Goal: Information Seeking & Learning: Learn about a topic

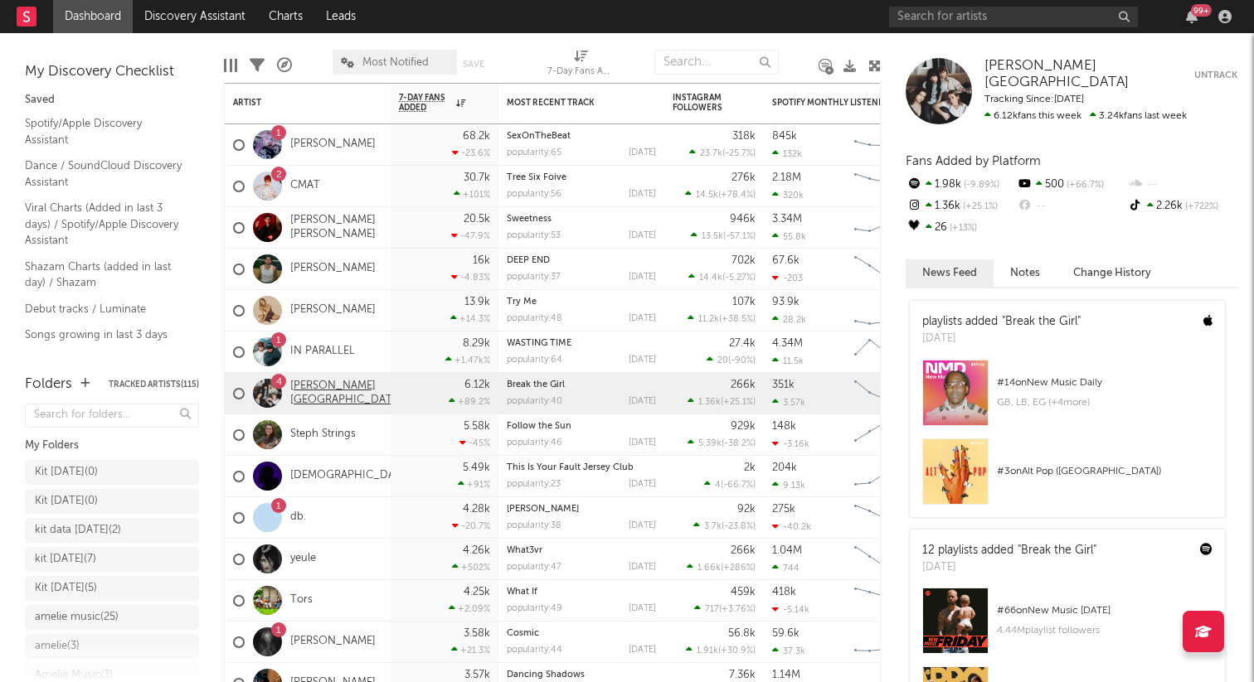
click at [353, 386] on link "[PERSON_NAME][GEOGRAPHIC_DATA]" at bounding box center [346, 394] width 112 height 28
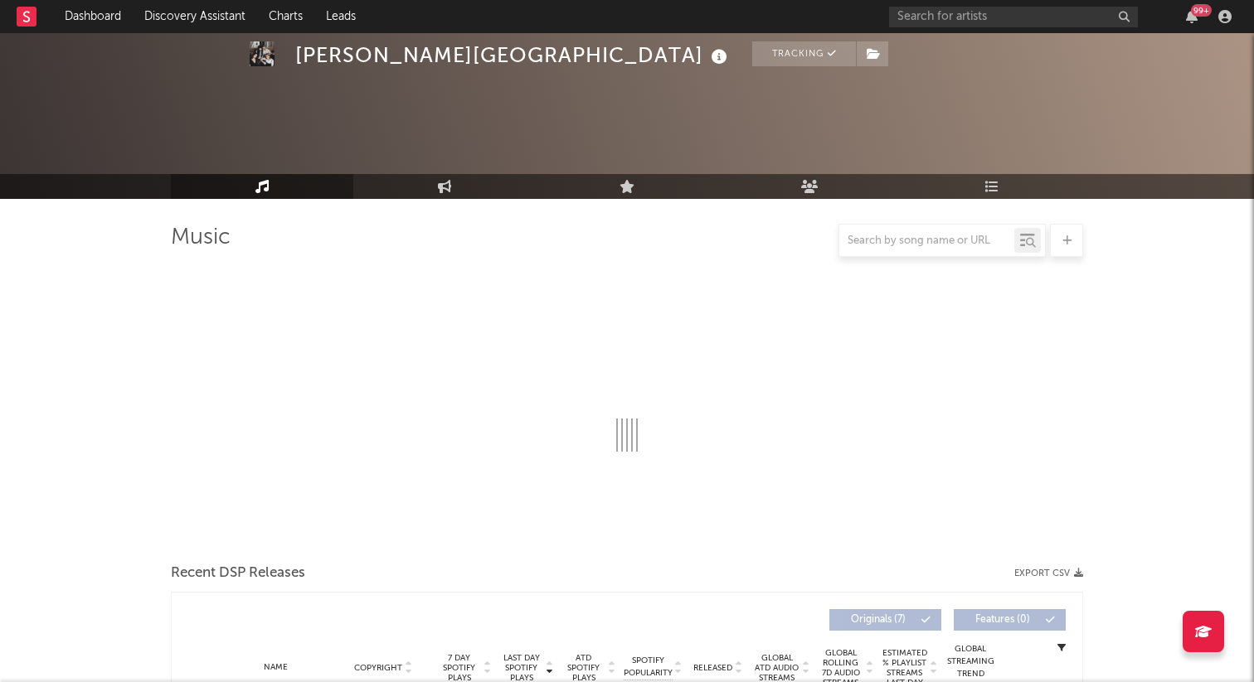
select select "6m"
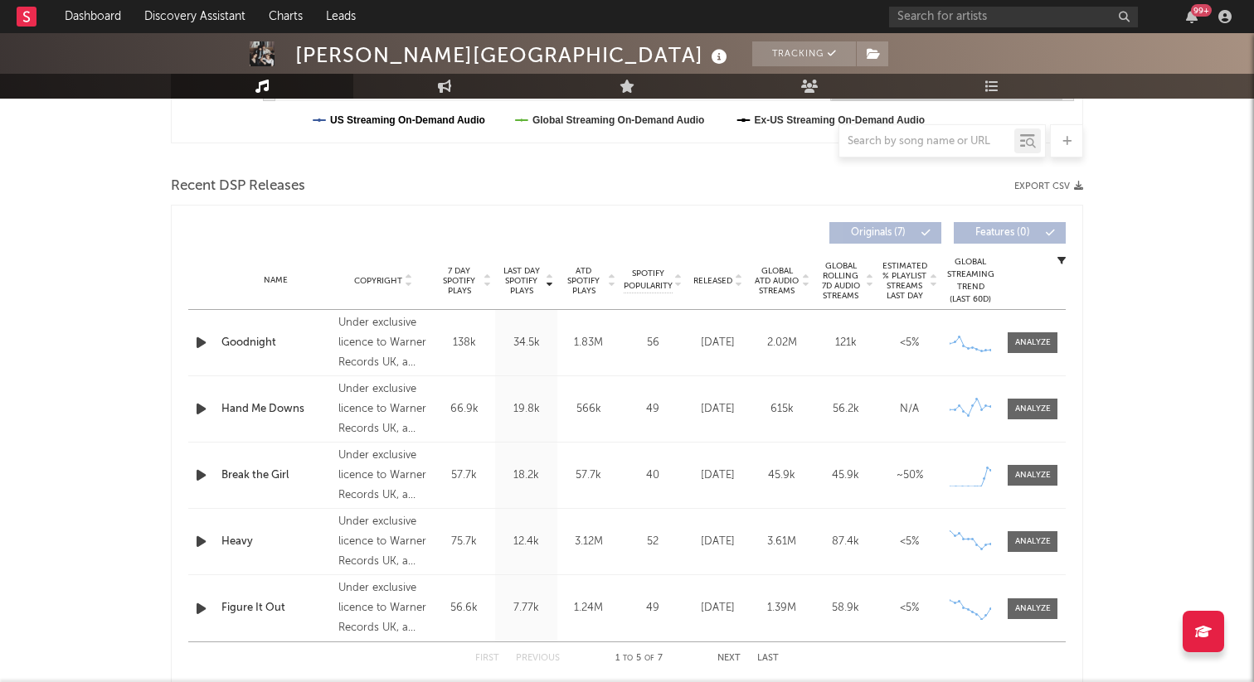
scroll to position [520, 0]
click at [516, 474] on div "18.2k" at bounding box center [526, 474] width 54 height 17
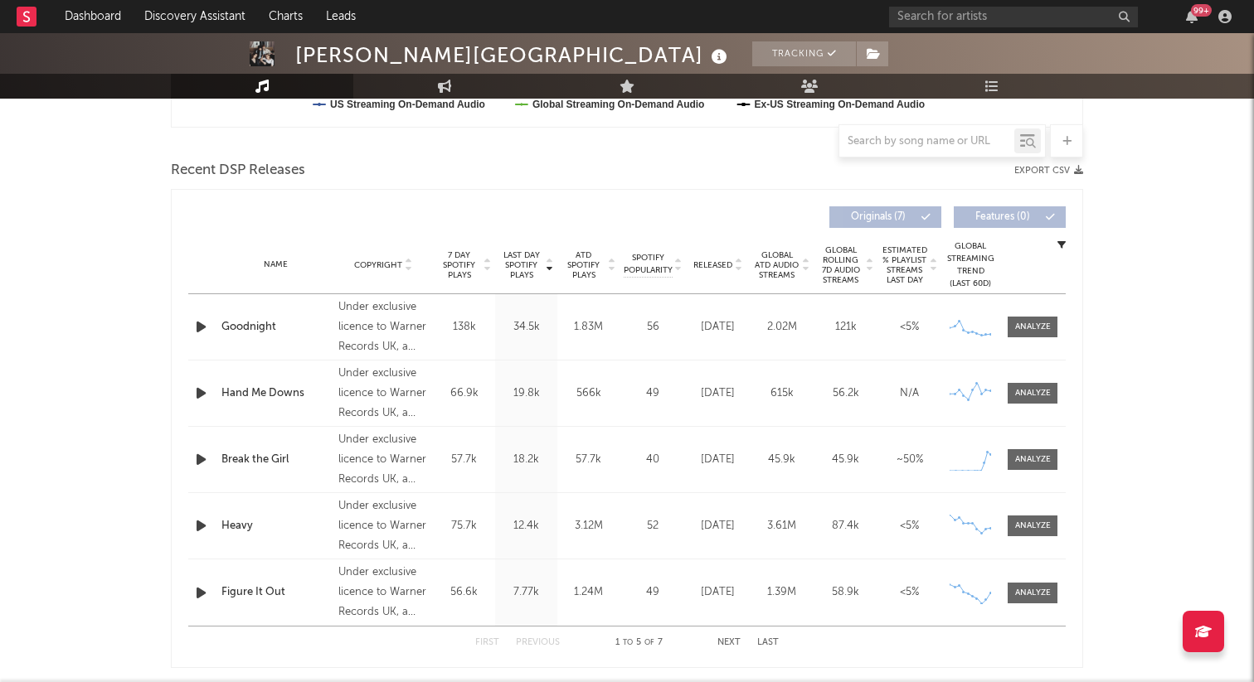
scroll to position [535, 0]
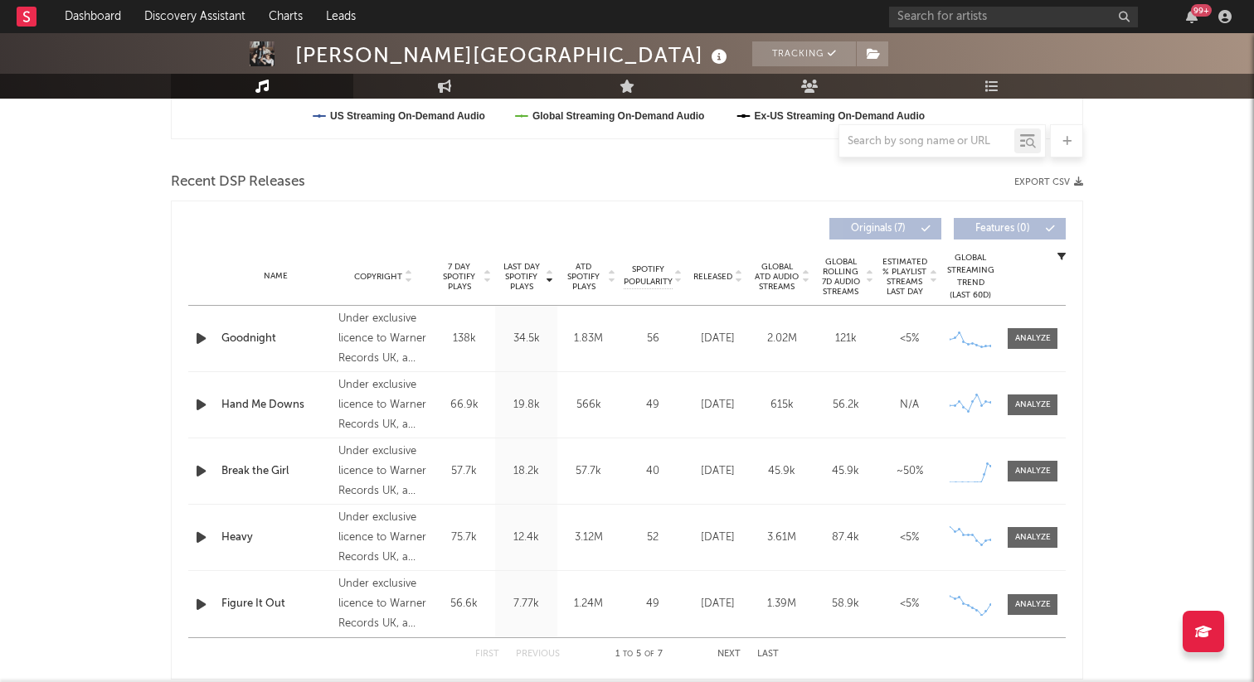
click at [517, 324] on div "Last Day Spotify Plays 34.5k" at bounding box center [526, 339] width 62 height 66
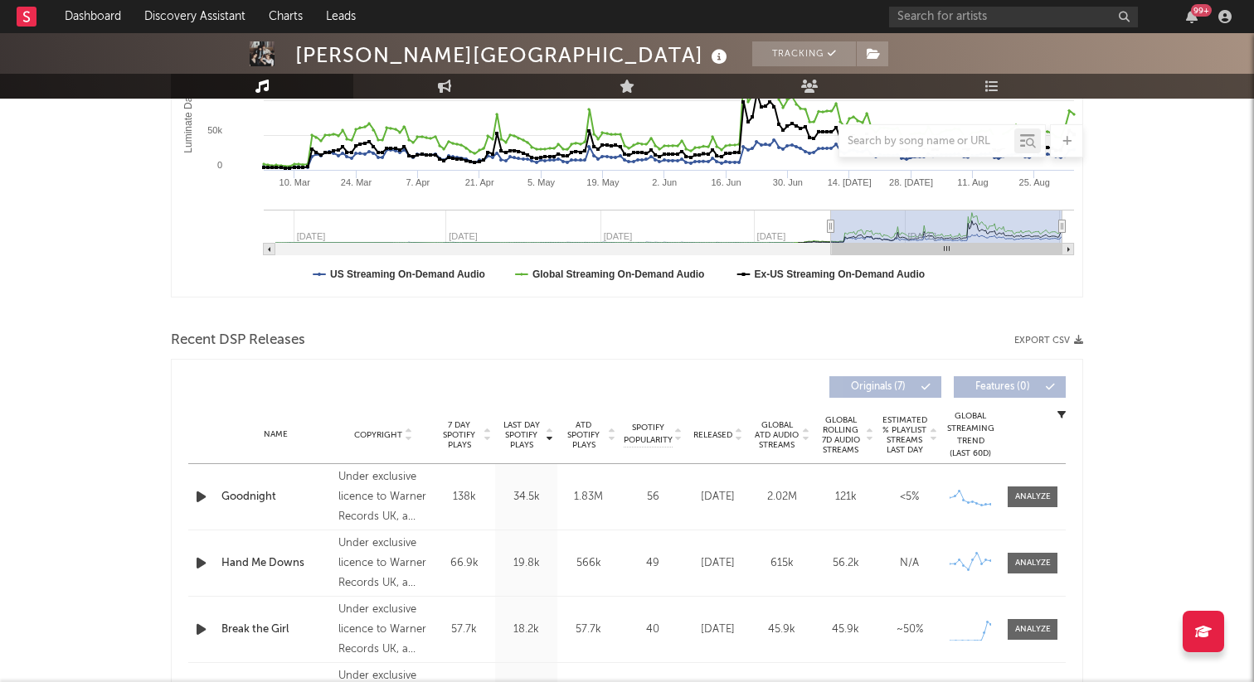
scroll to position [366, 0]
click at [1040, 490] on div at bounding box center [1033, 495] width 36 height 12
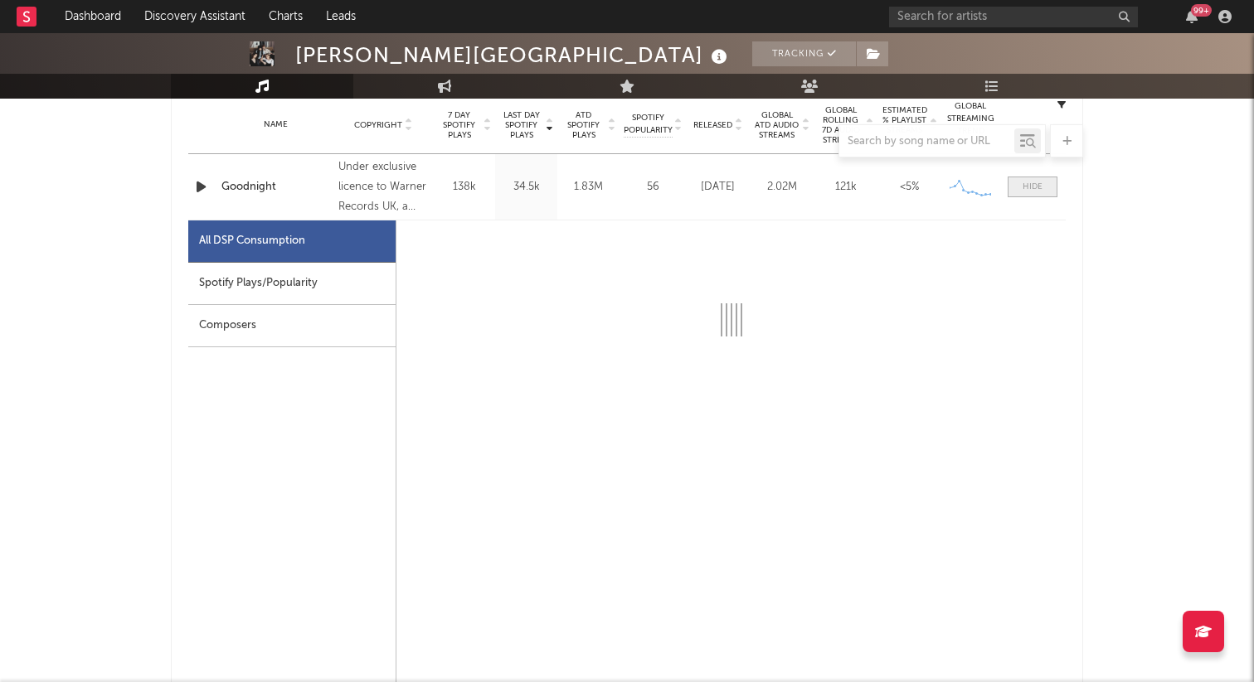
scroll to position [677, 0]
select select "1w"
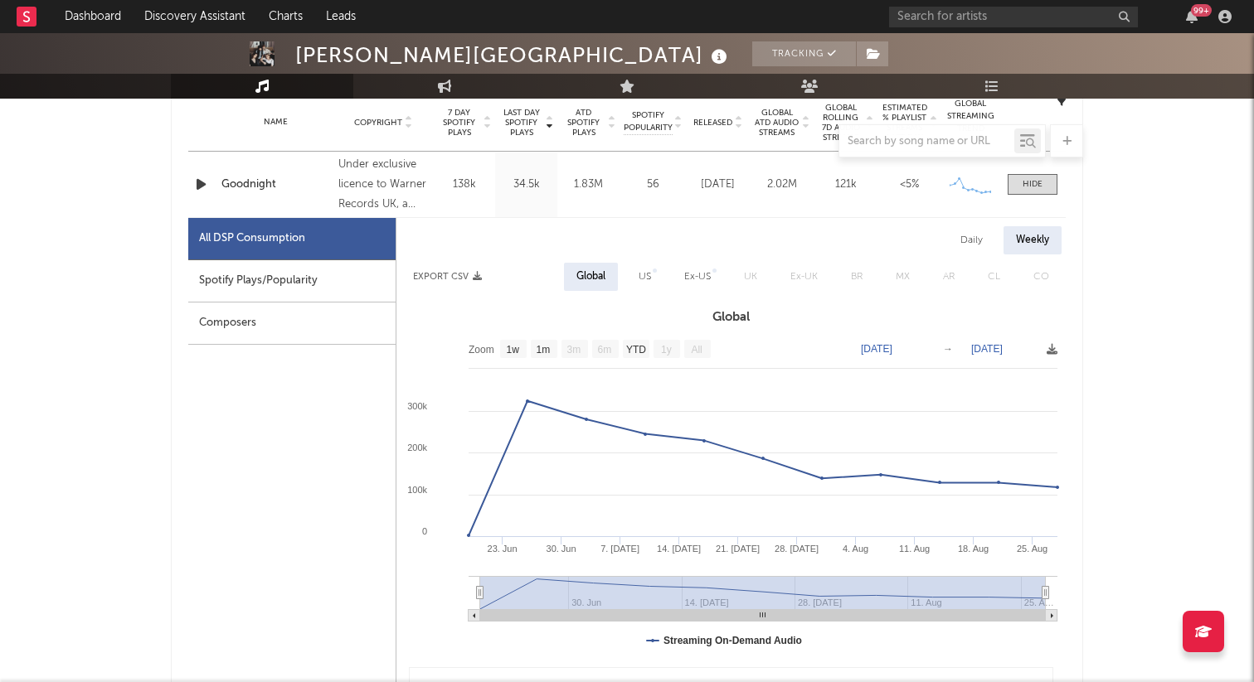
click at [292, 269] on div "Spotify Plays/Popularity" at bounding box center [291, 281] width 207 height 42
select select "1w"
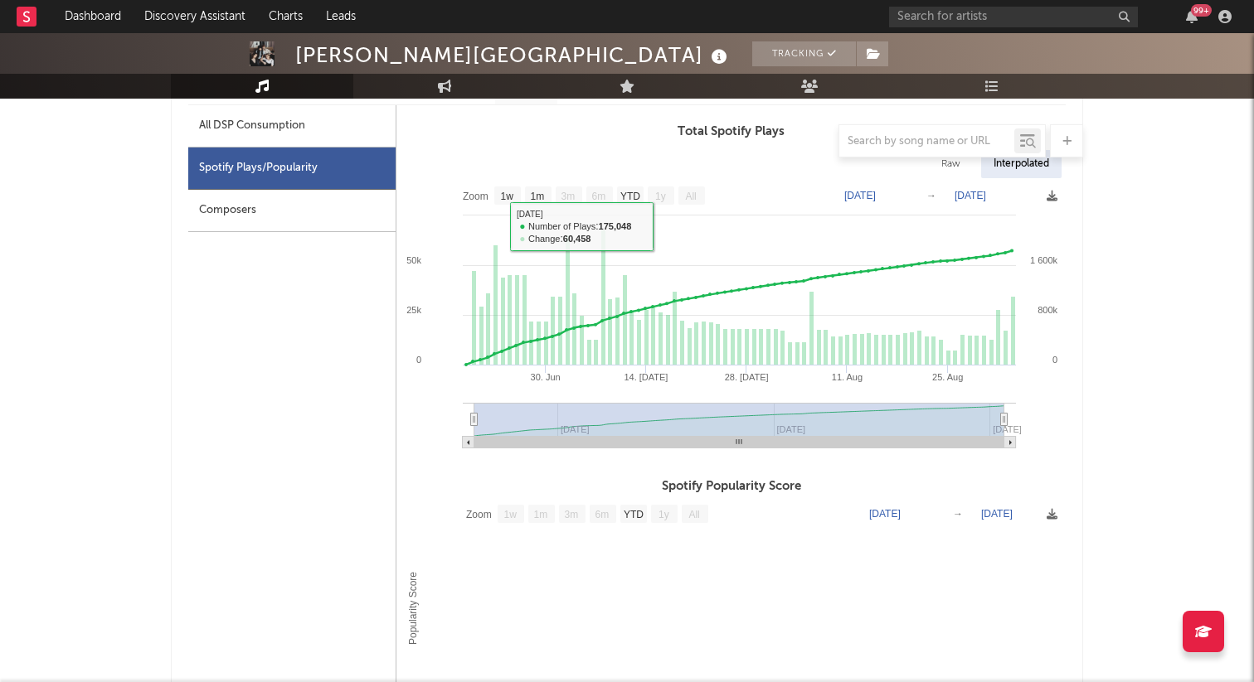
scroll to position [722, 0]
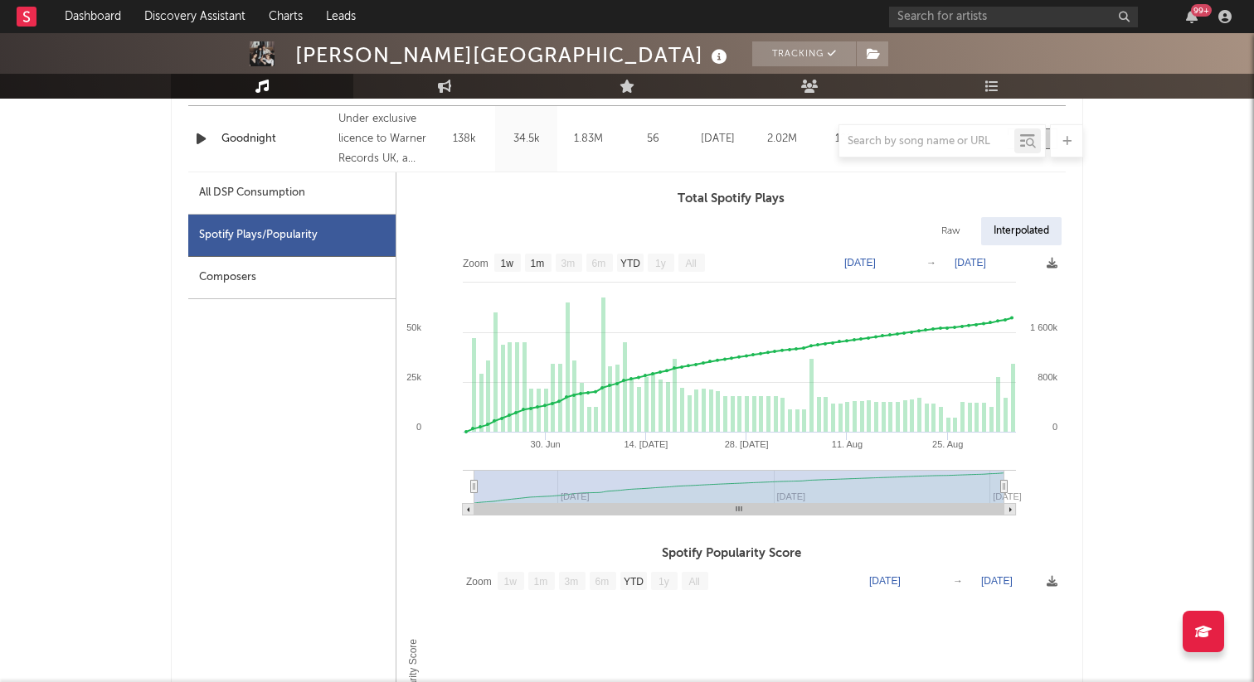
click at [279, 273] on div "Composers" at bounding box center [291, 278] width 207 height 42
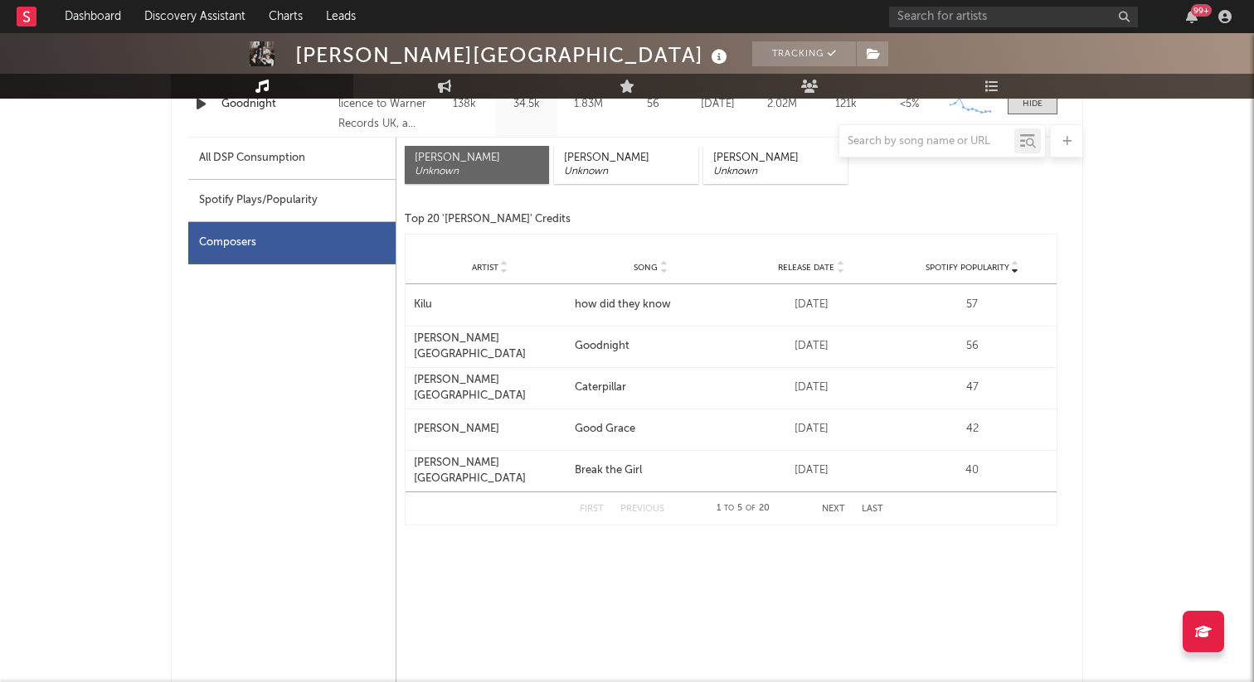
scroll to position [756, 0]
click at [836, 506] on button "Next" at bounding box center [833, 510] width 23 height 9
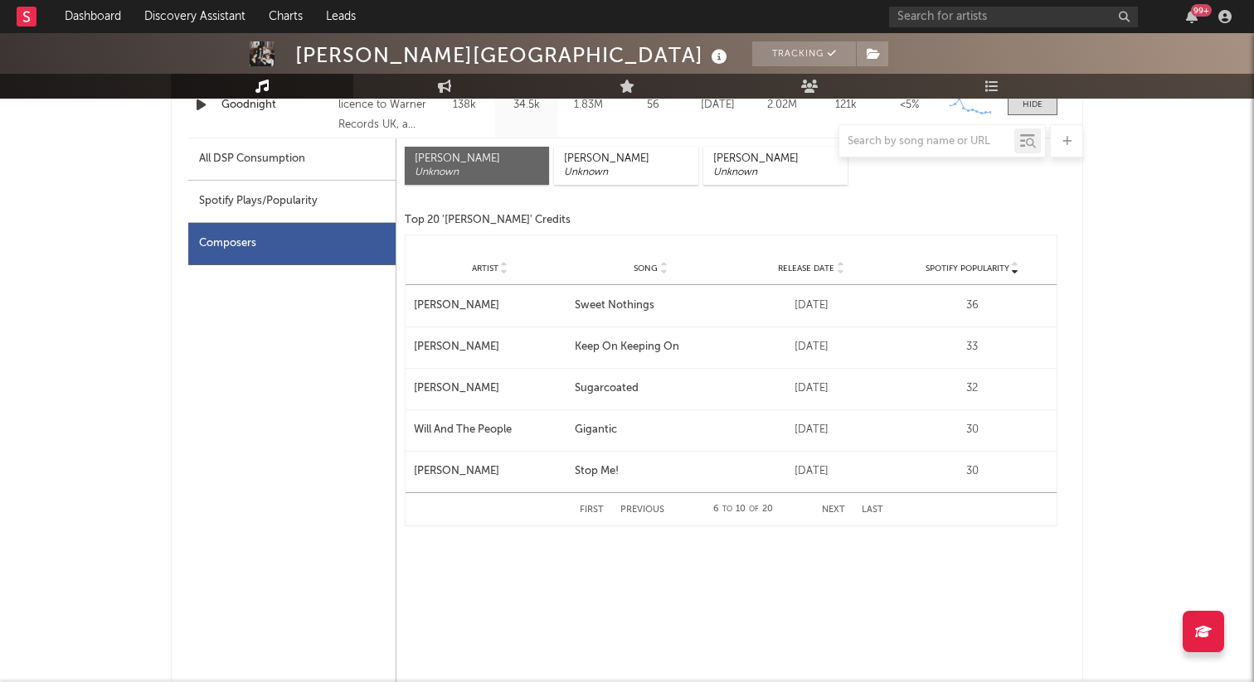
click at [836, 506] on button "Next" at bounding box center [833, 510] width 23 height 9
click at [650, 507] on button "Previous" at bounding box center [642, 510] width 44 height 9
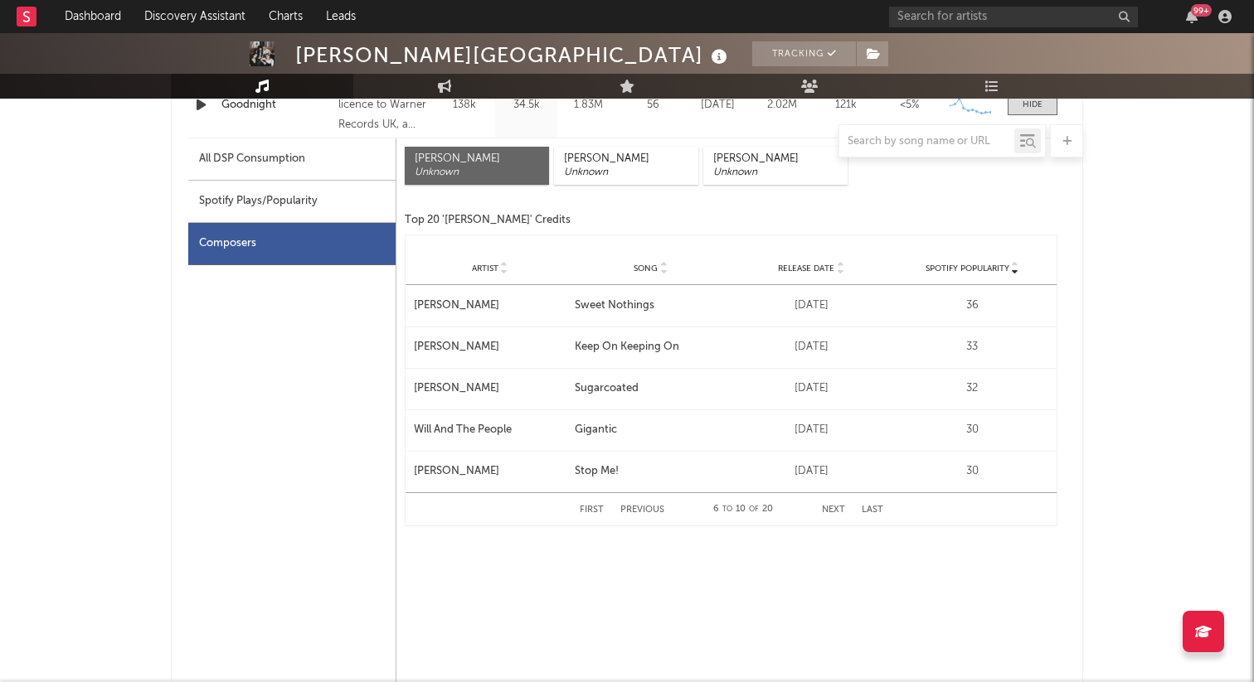
click at [650, 507] on button "Previous" at bounding box center [642, 510] width 44 height 9
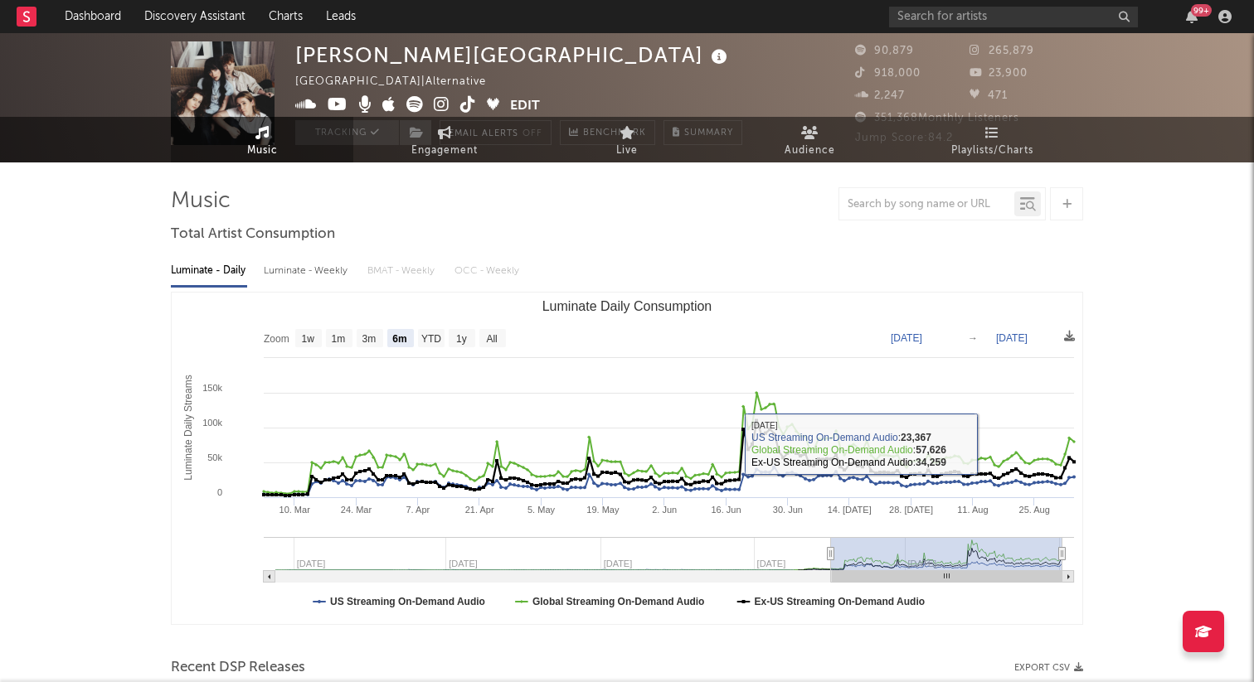
scroll to position [0, 0]
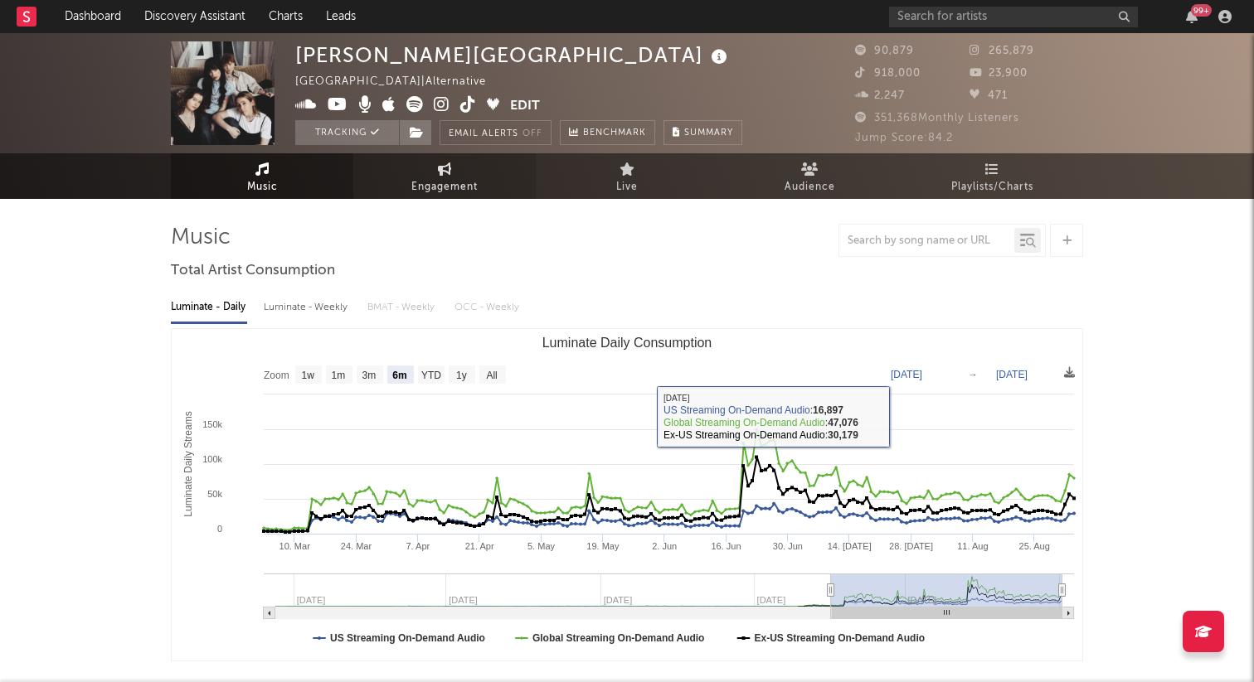
click at [431, 176] on link "Engagement" at bounding box center [444, 176] width 182 height 46
select select "1w"
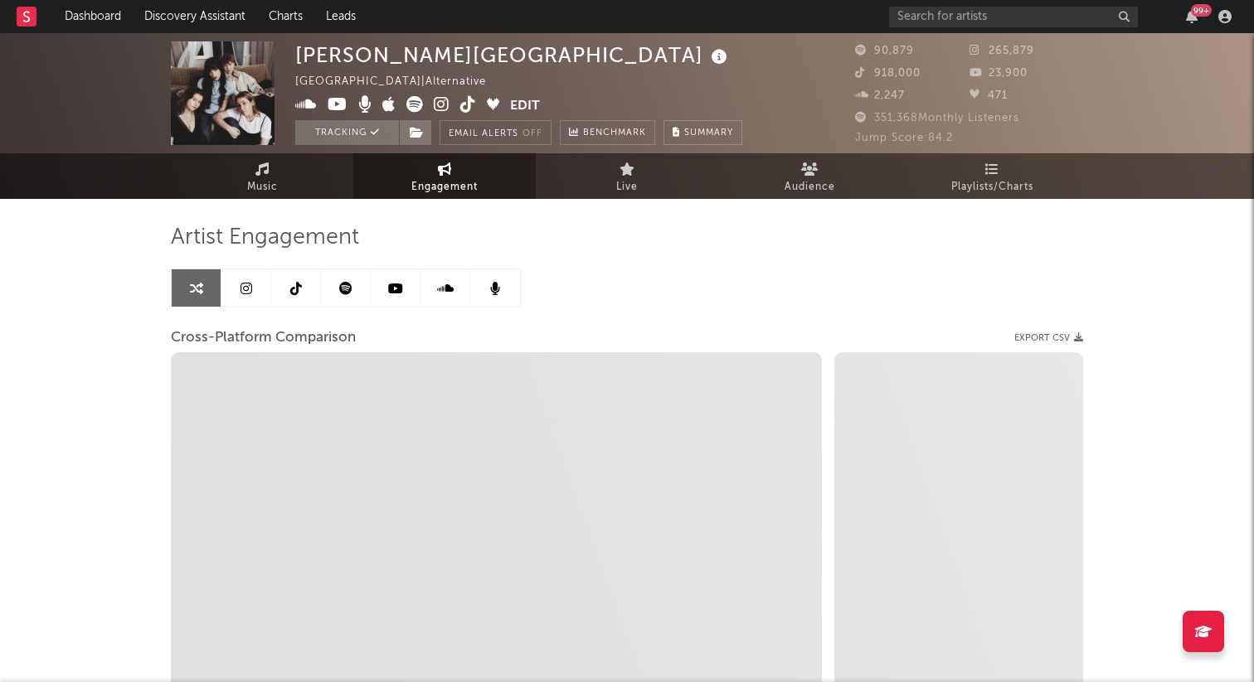
select select "1m"
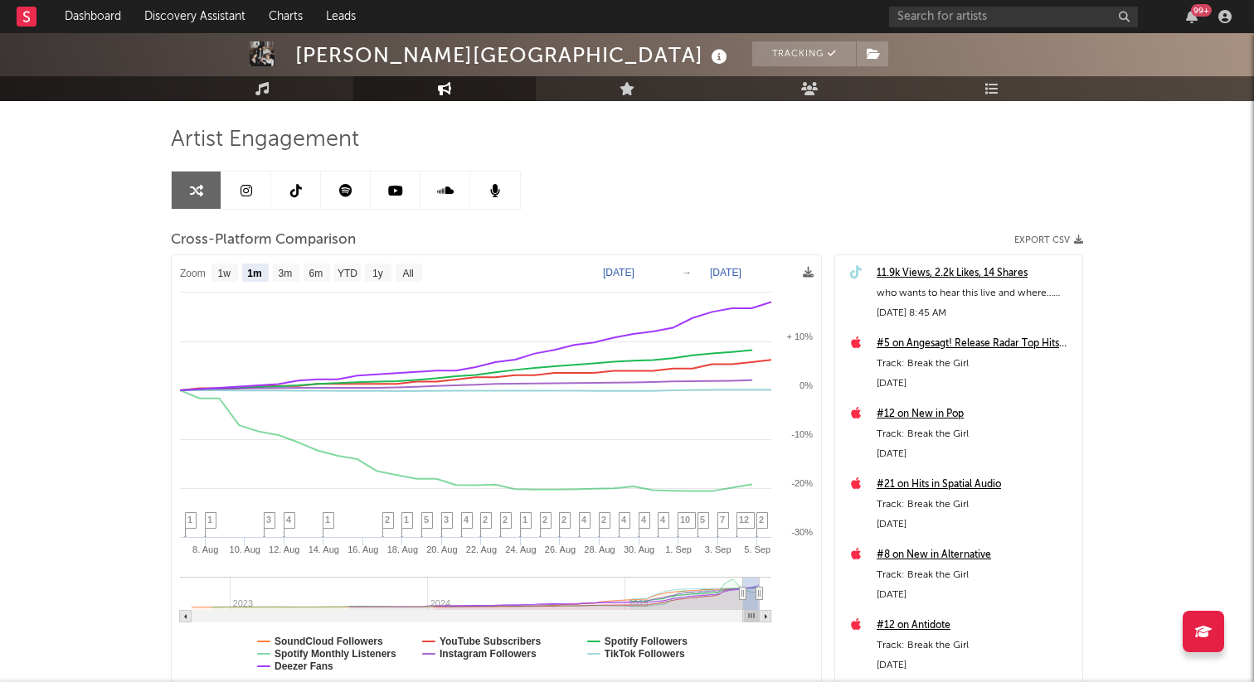
scroll to position [77, 0]
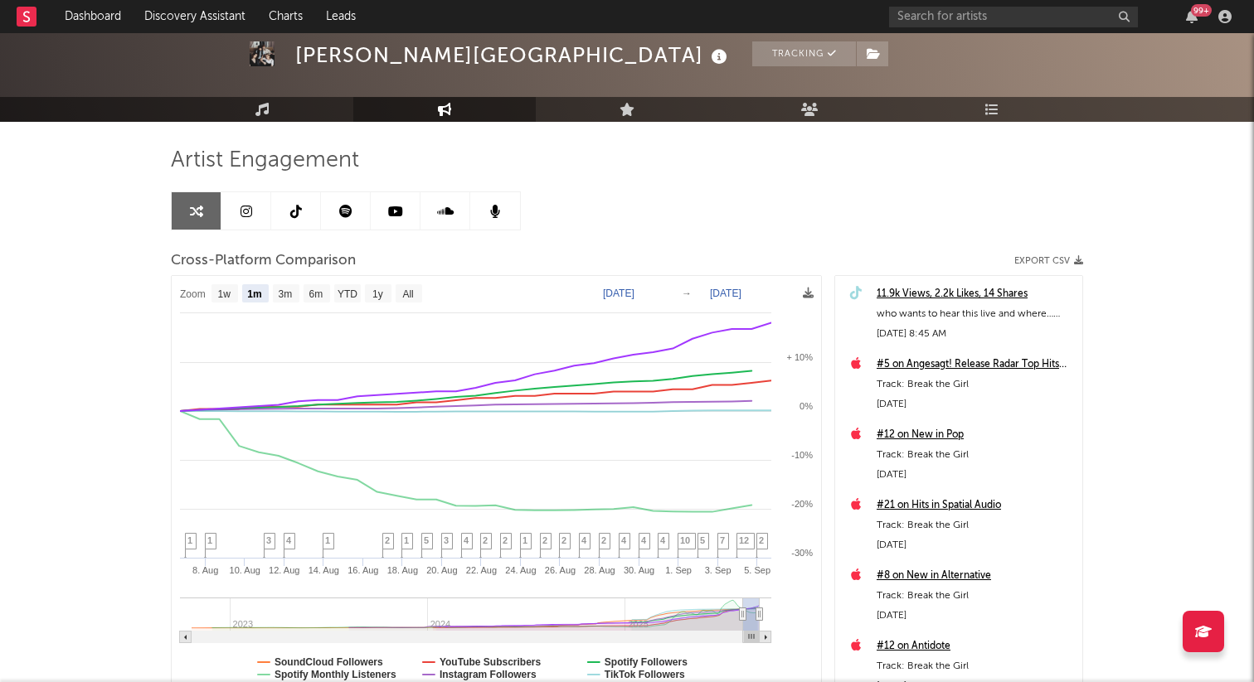
click at [260, 225] on link at bounding box center [246, 210] width 50 height 37
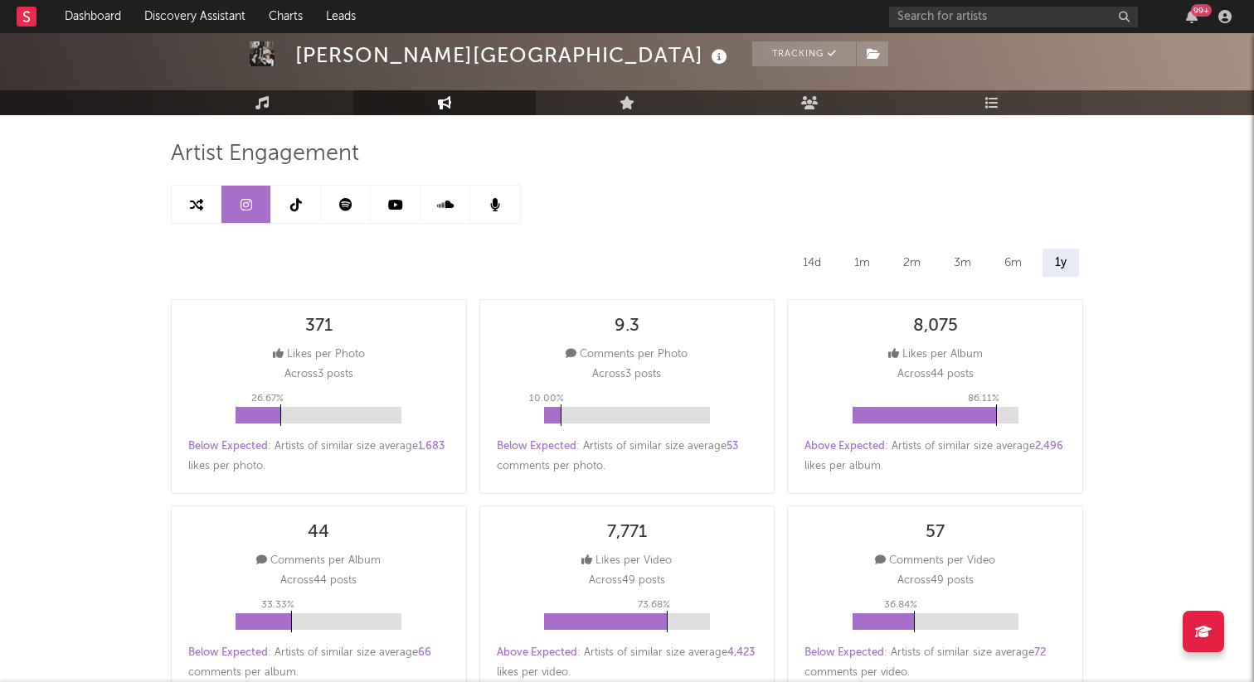
scroll to position [70, 0]
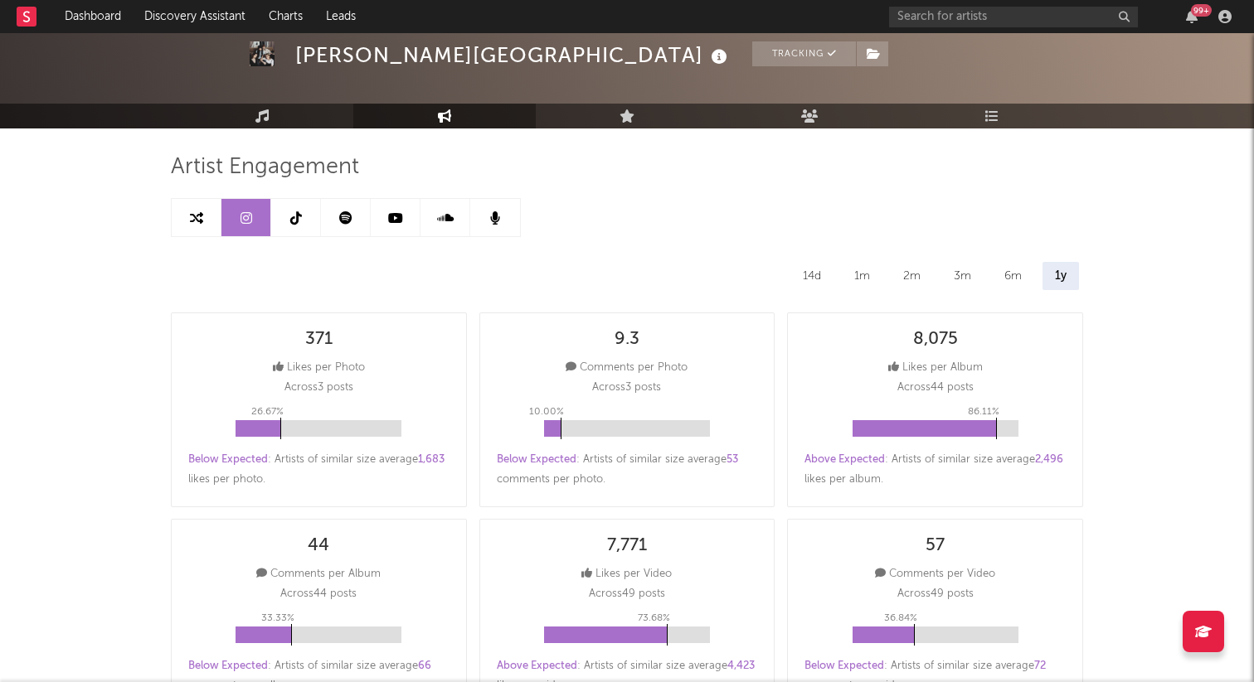
select select "6m"
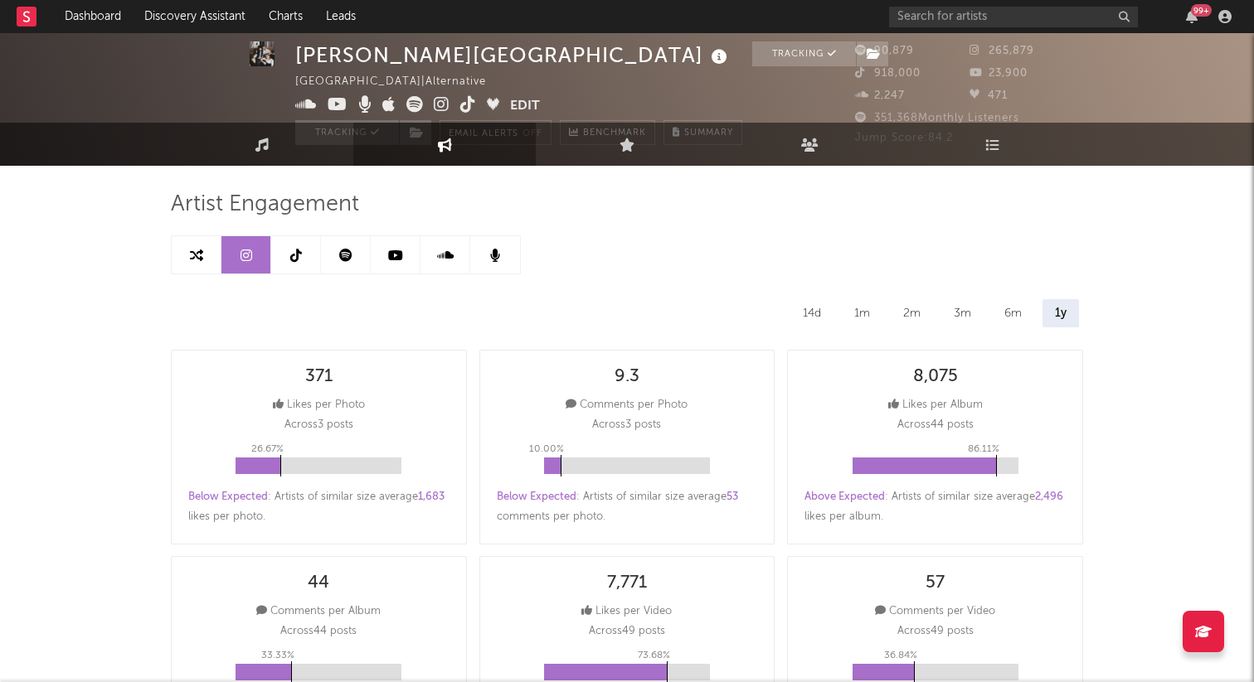
scroll to position [6, 0]
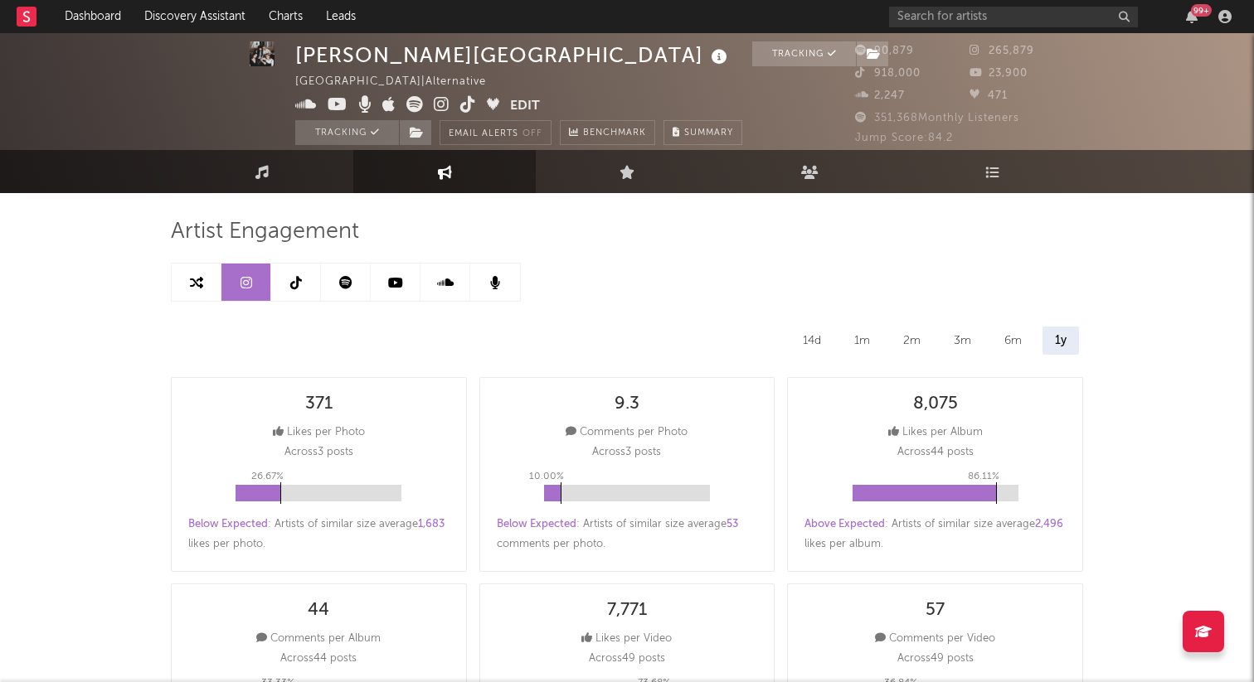
click at [302, 284] on link at bounding box center [296, 282] width 50 height 37
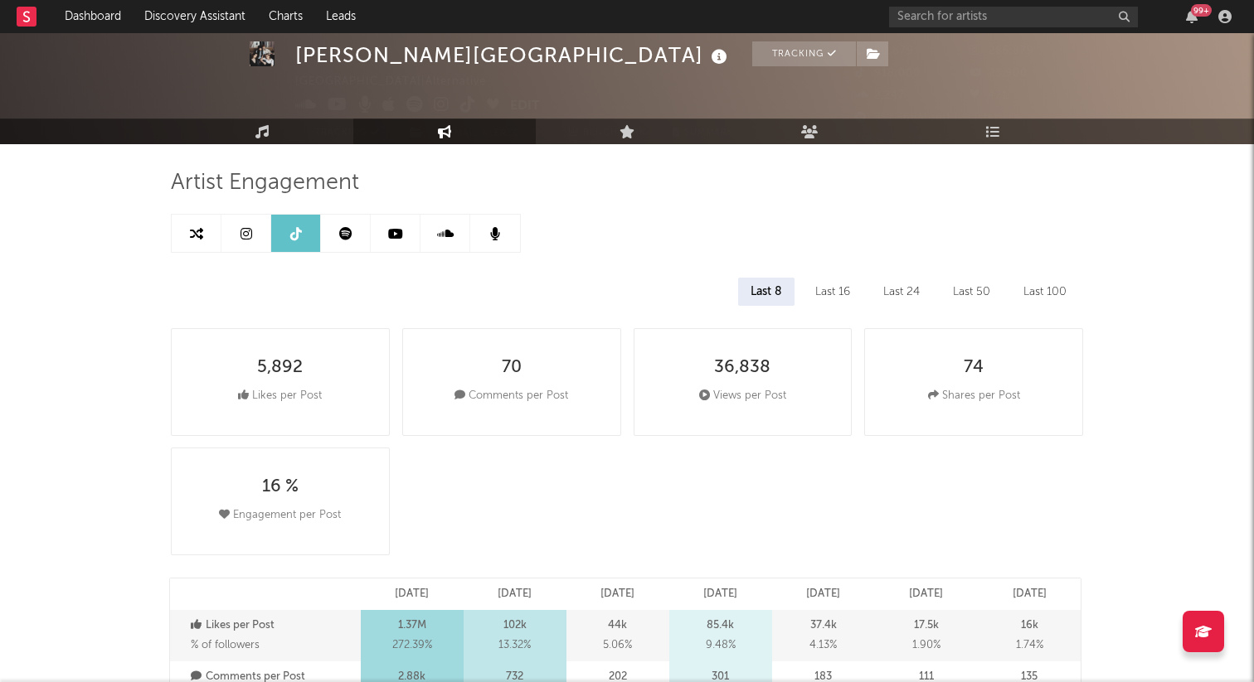
scroll to position [47, 0]
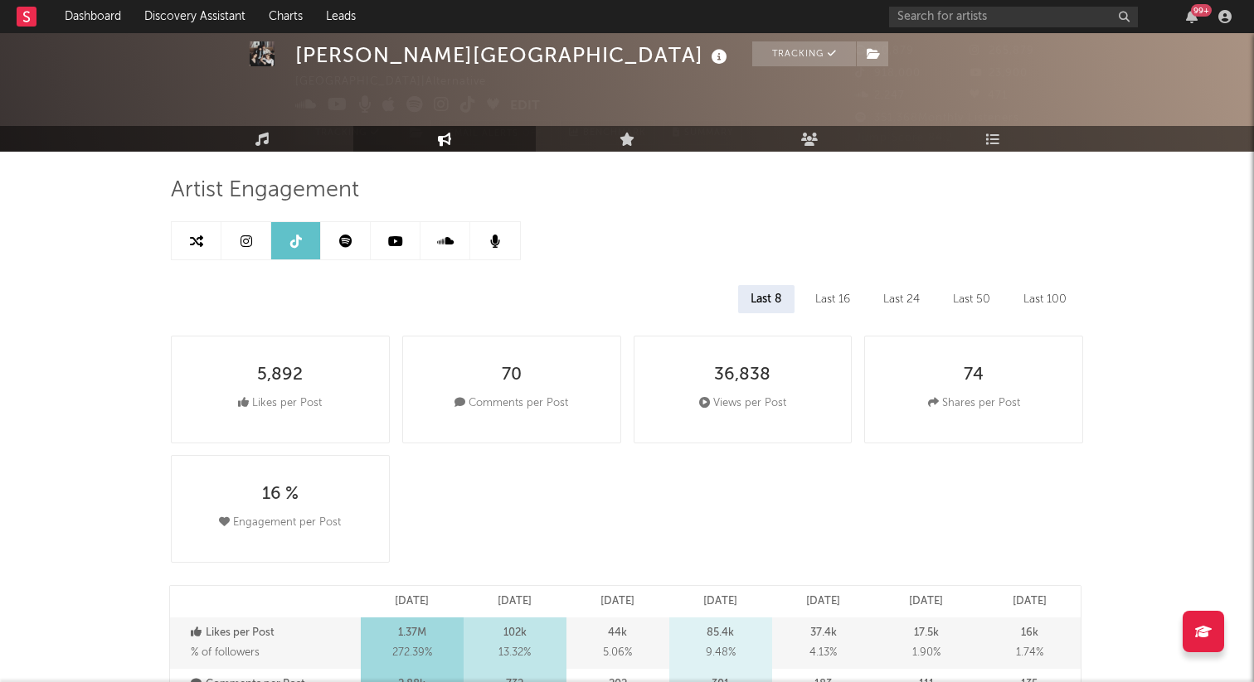
select select "6m"
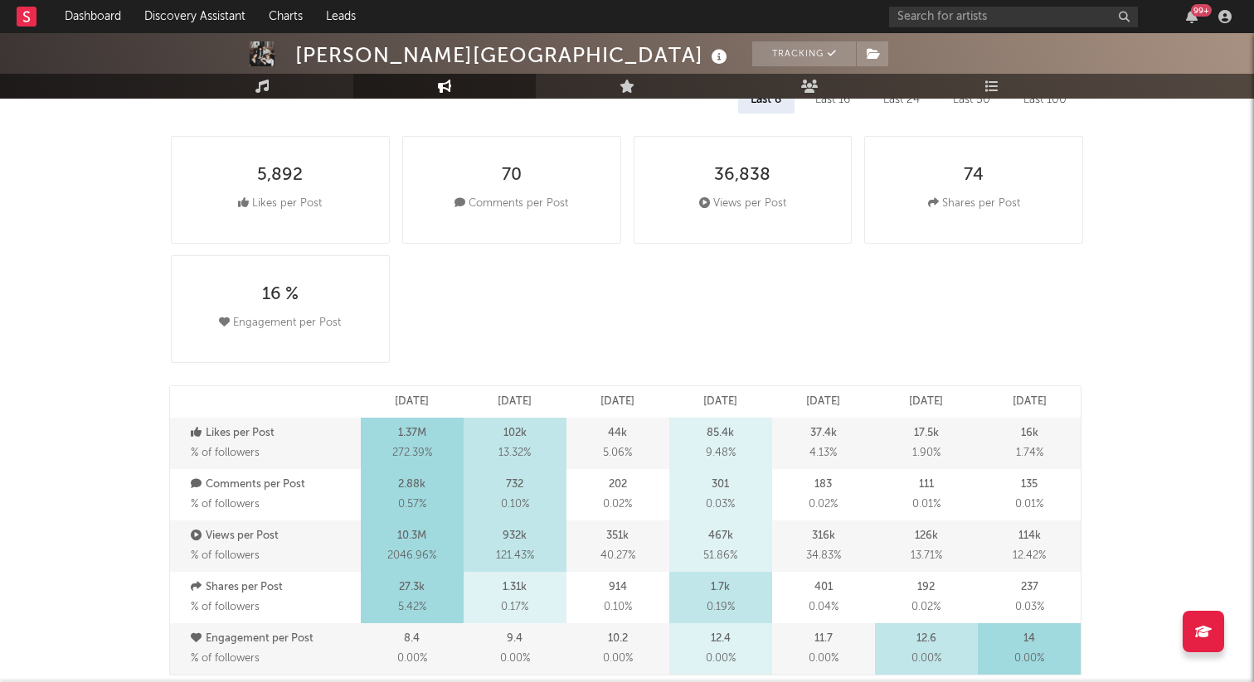
scroll to position [0, 0]
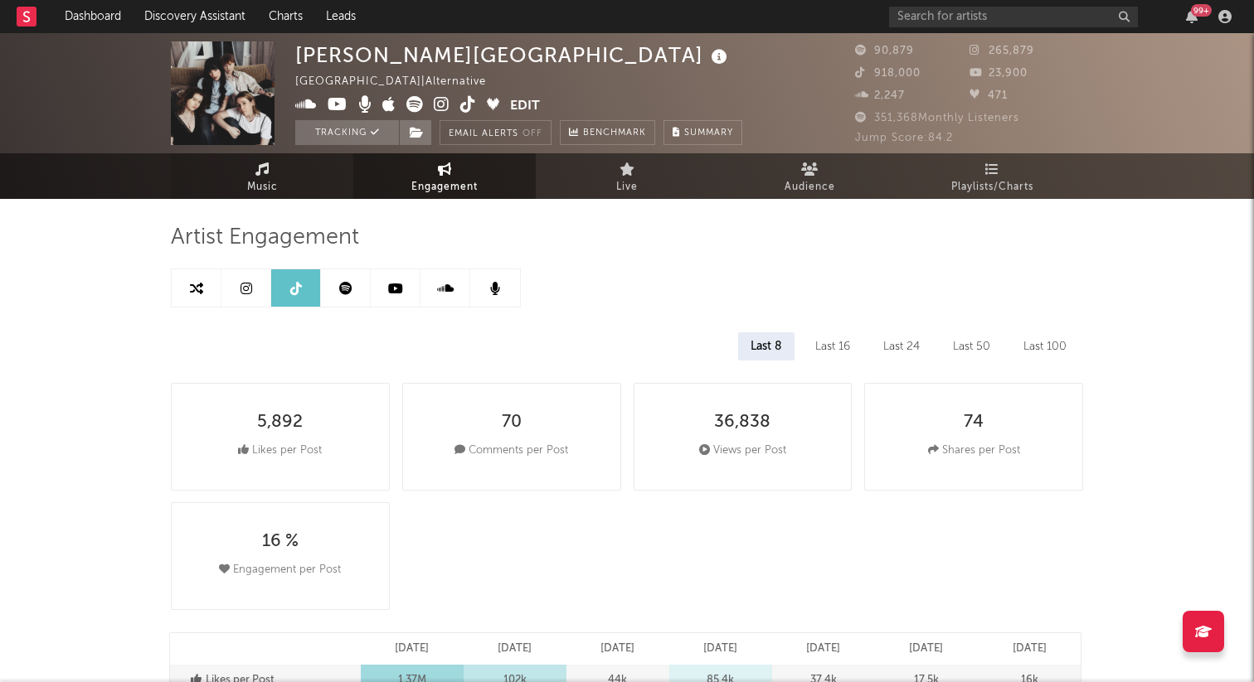
click at [255, 167] on icon at bounding box center [262, 169] width 14 height 13
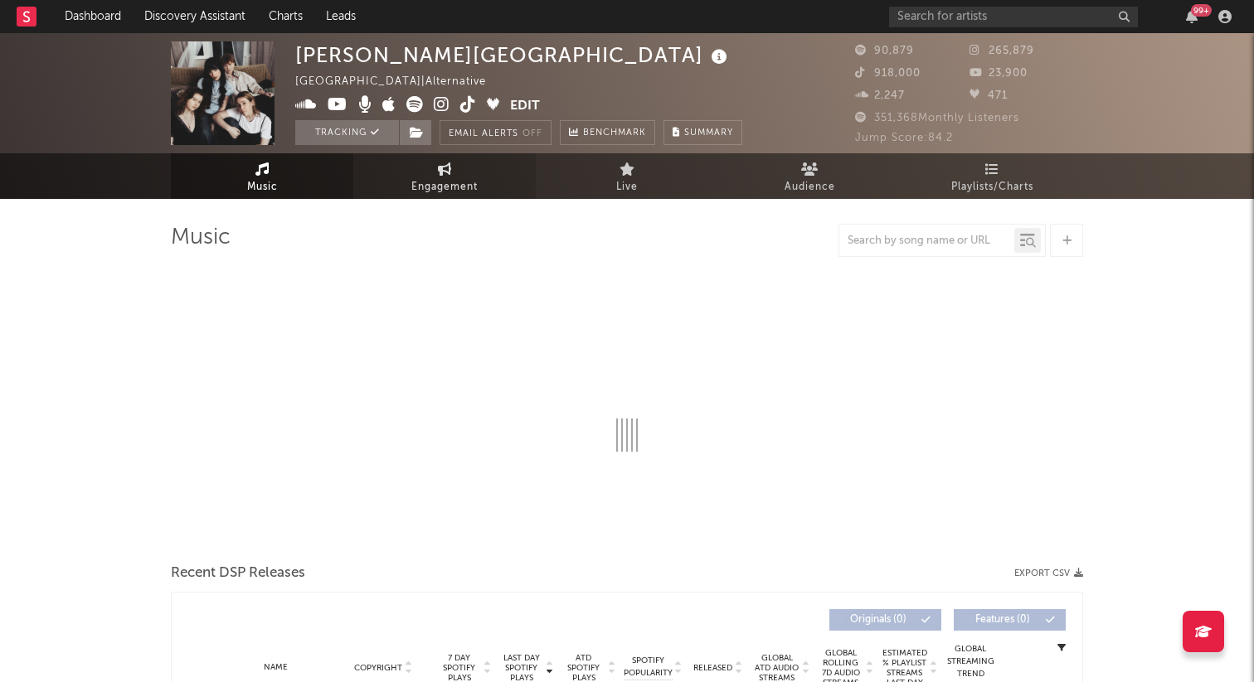
click at [418, 191] on span "Engagement" at bounding box center [444, 187] width 66 height 20
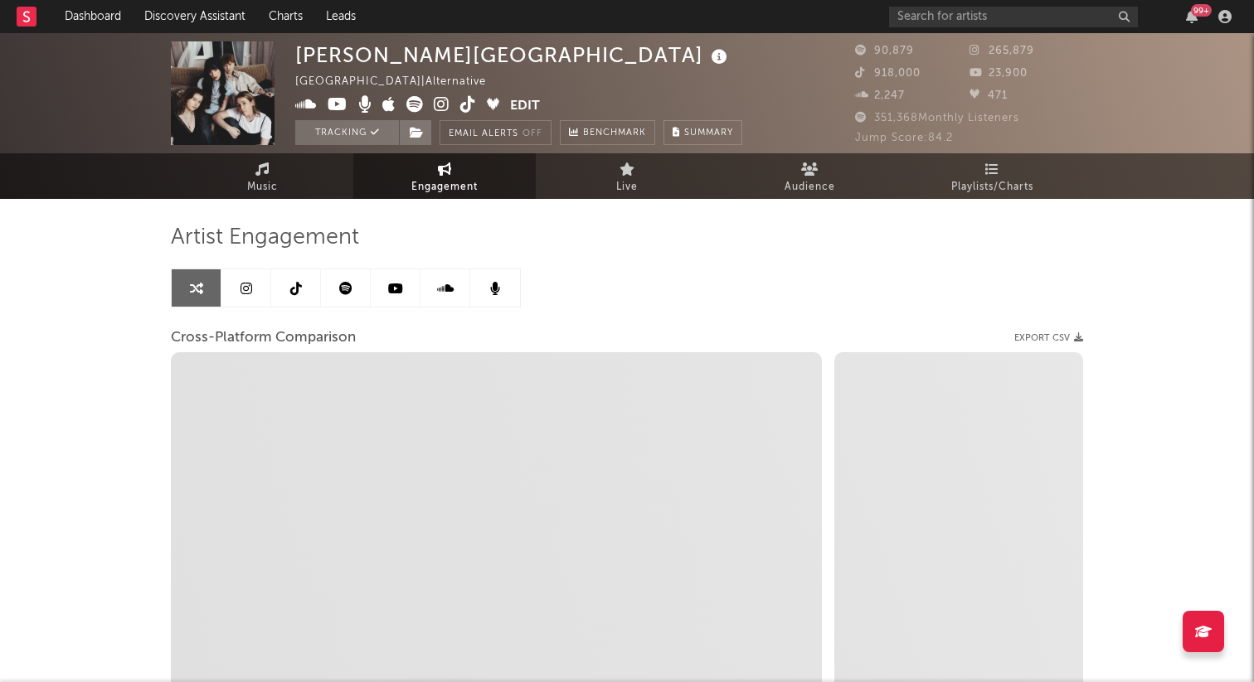
select select "1w"
click at [608, 170] on link "Live" at bounding box center [627, 176] width 182 height 46
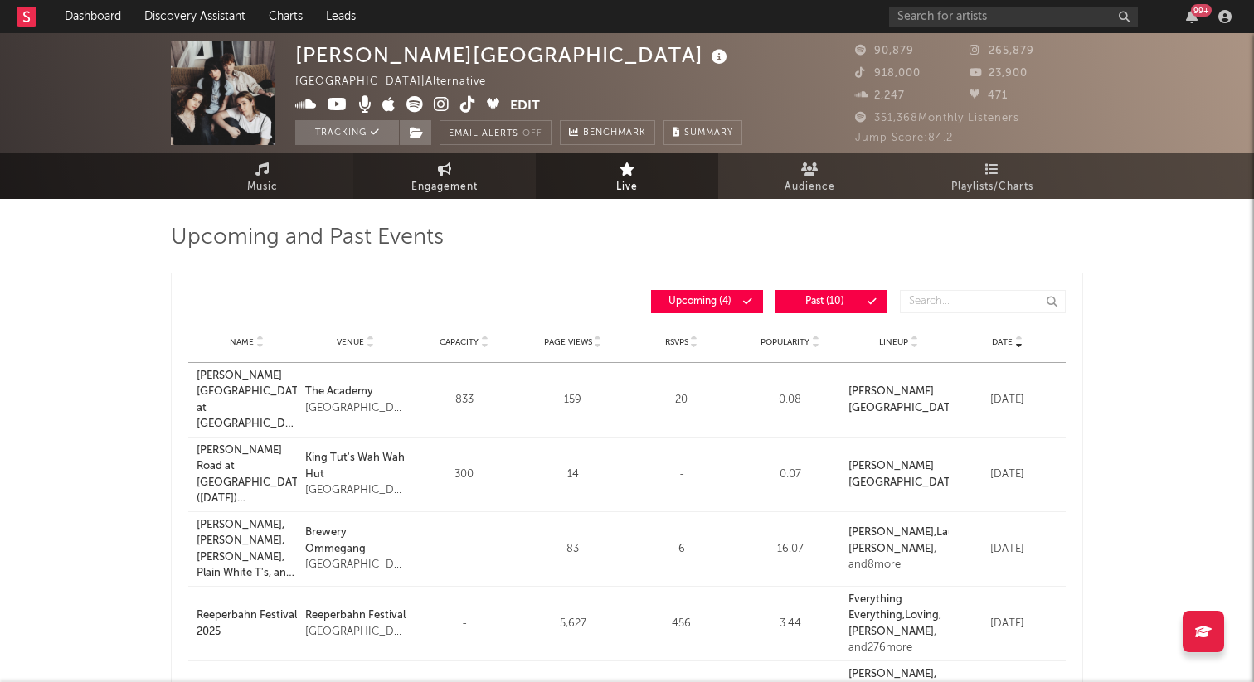
click at [469, 163] on link "Engagement" at bounding box center [444, 176] width 182 height 46
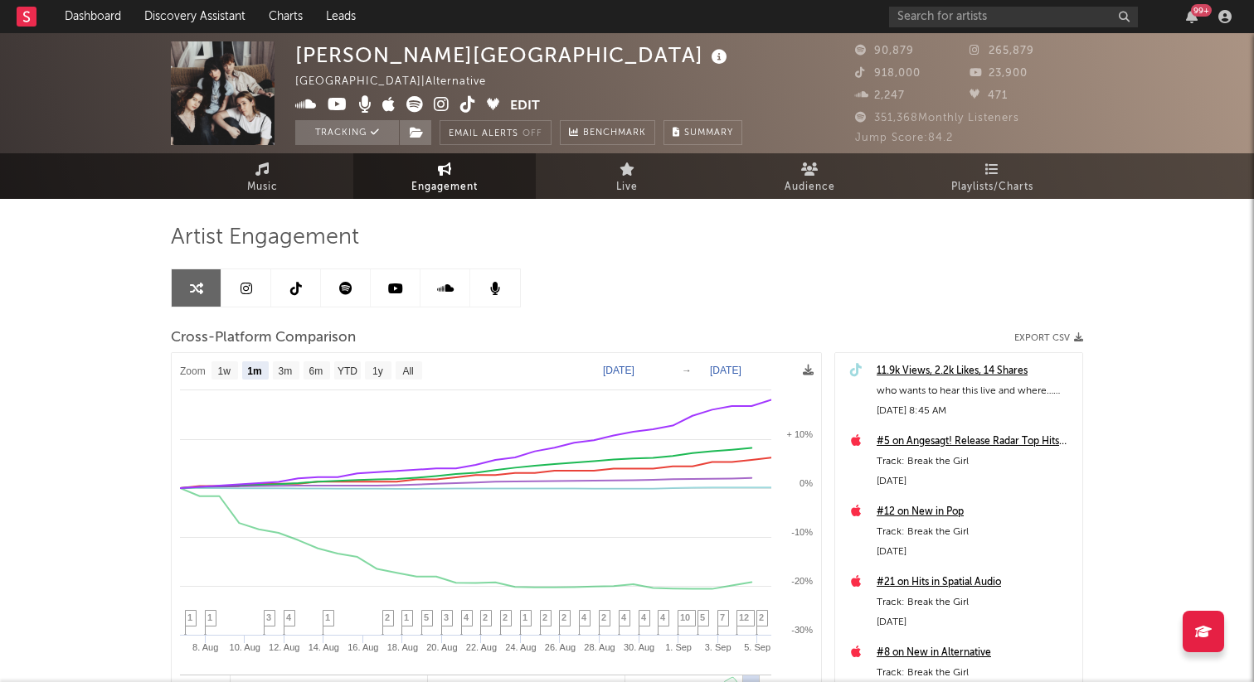
select select "1m"
click at [255, 167] on icon at bounding box center [262, 169] width 14 height 13
select select "6m"
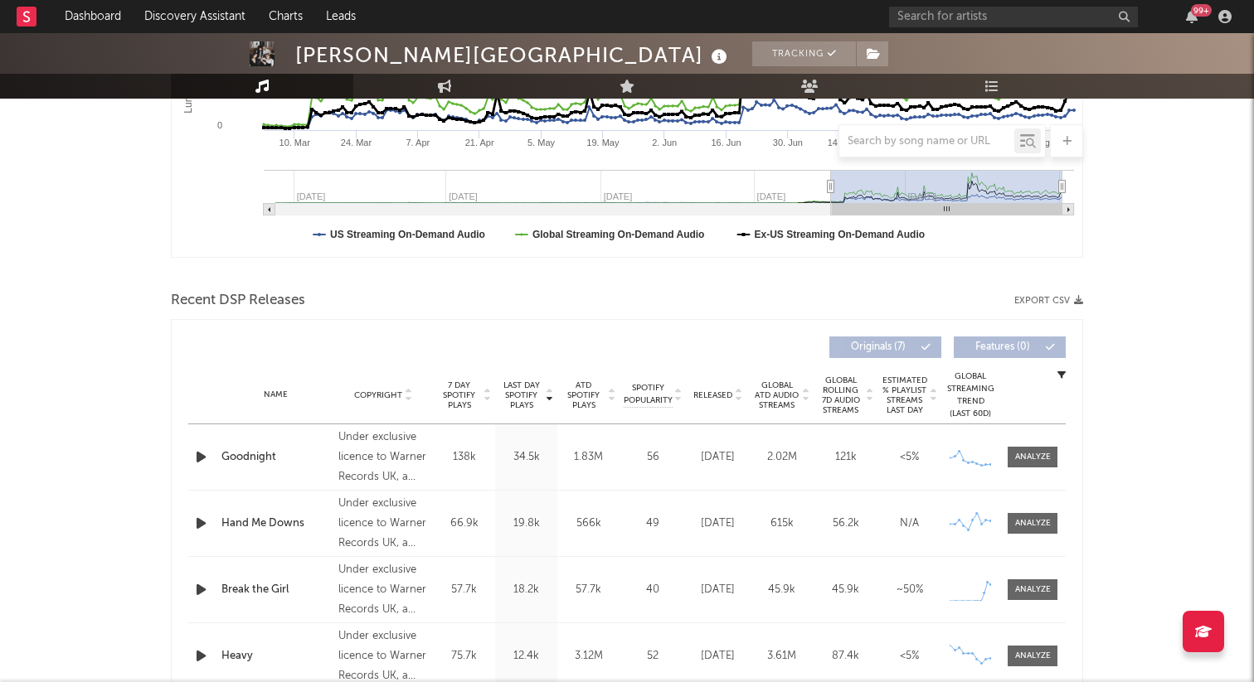
scroll to position [642, 0]
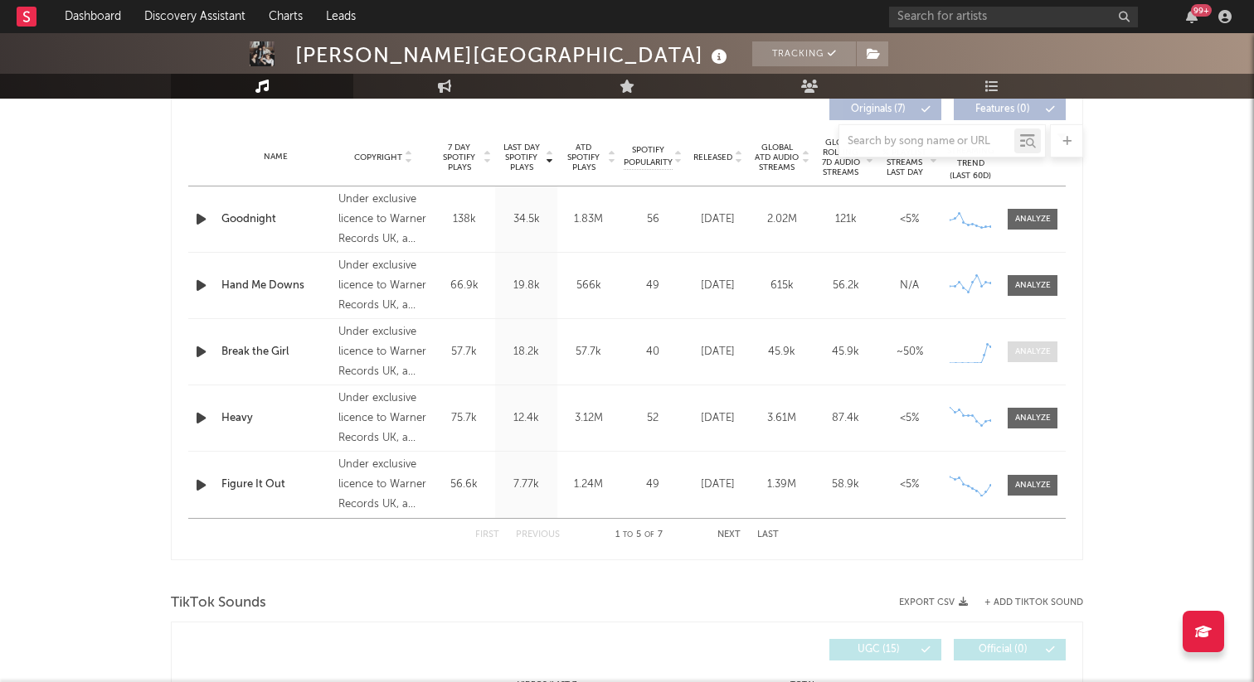
click at [1051, 360] on span at bounding box center [1032, 352] width 50 height 21
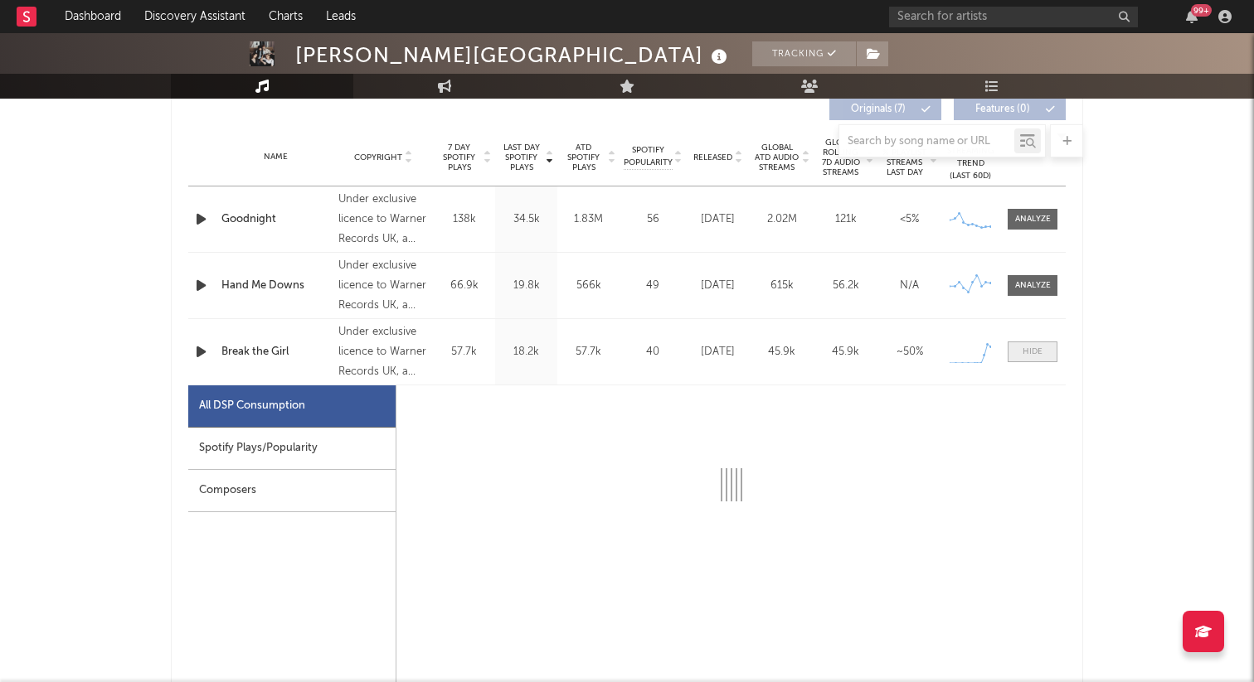
select select "1w"
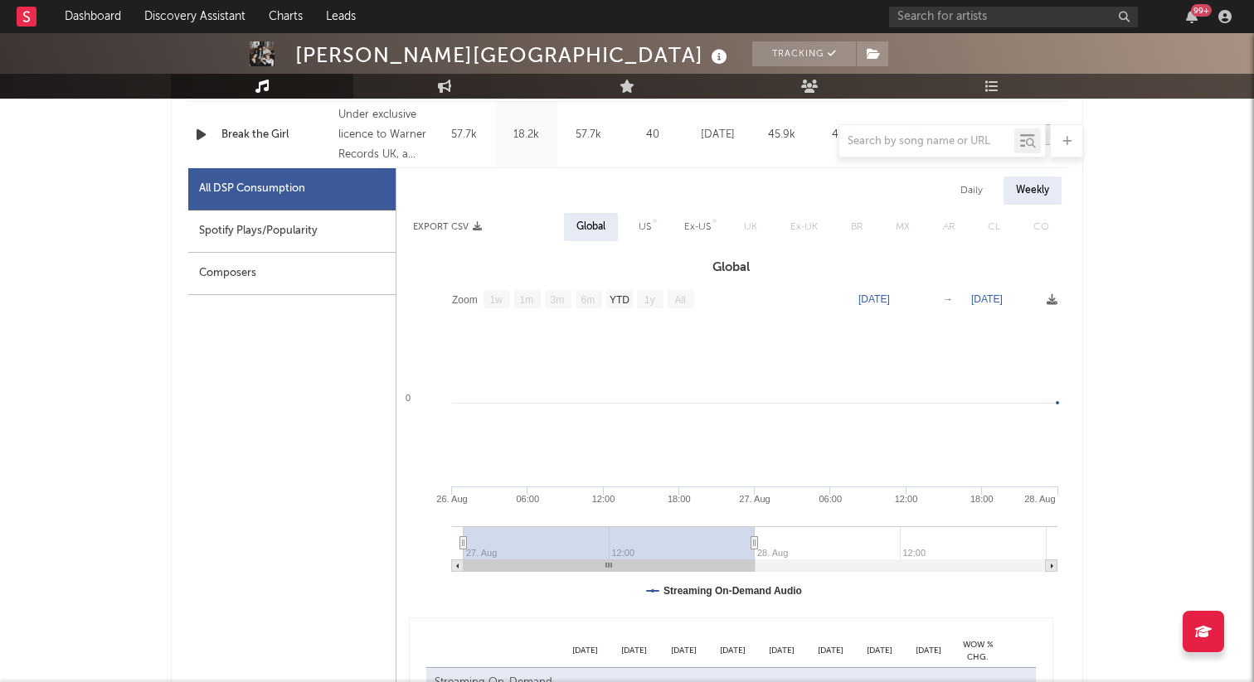
scroll to position [864, 0]
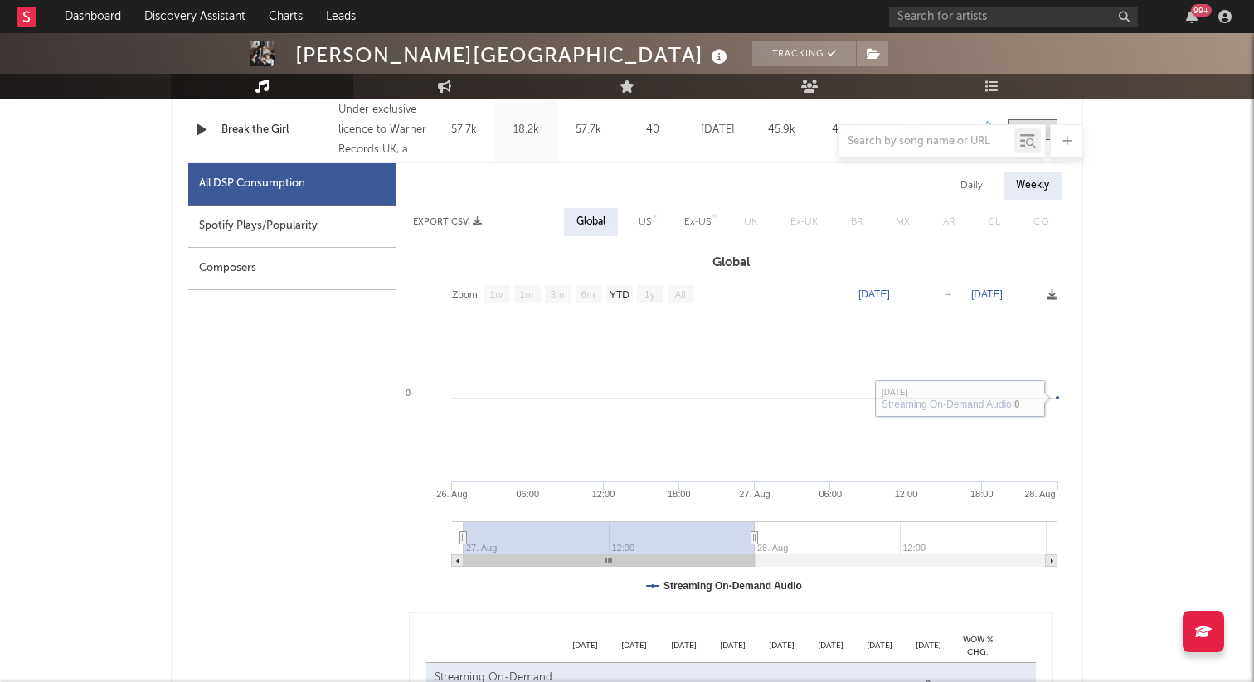
click at [285, 215] on div "Spotify Plays/Popularity" at bounding box center [291, 227] width 207 height 42
select select "1w"
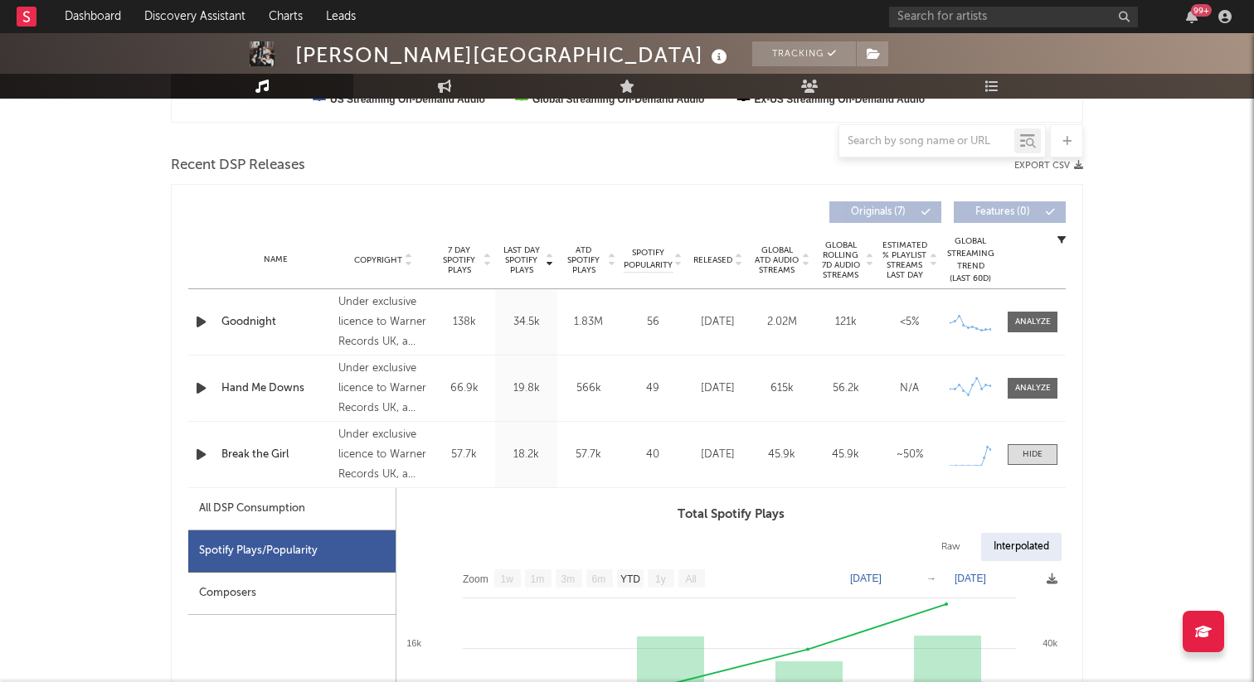
scroll to position [543, 0]
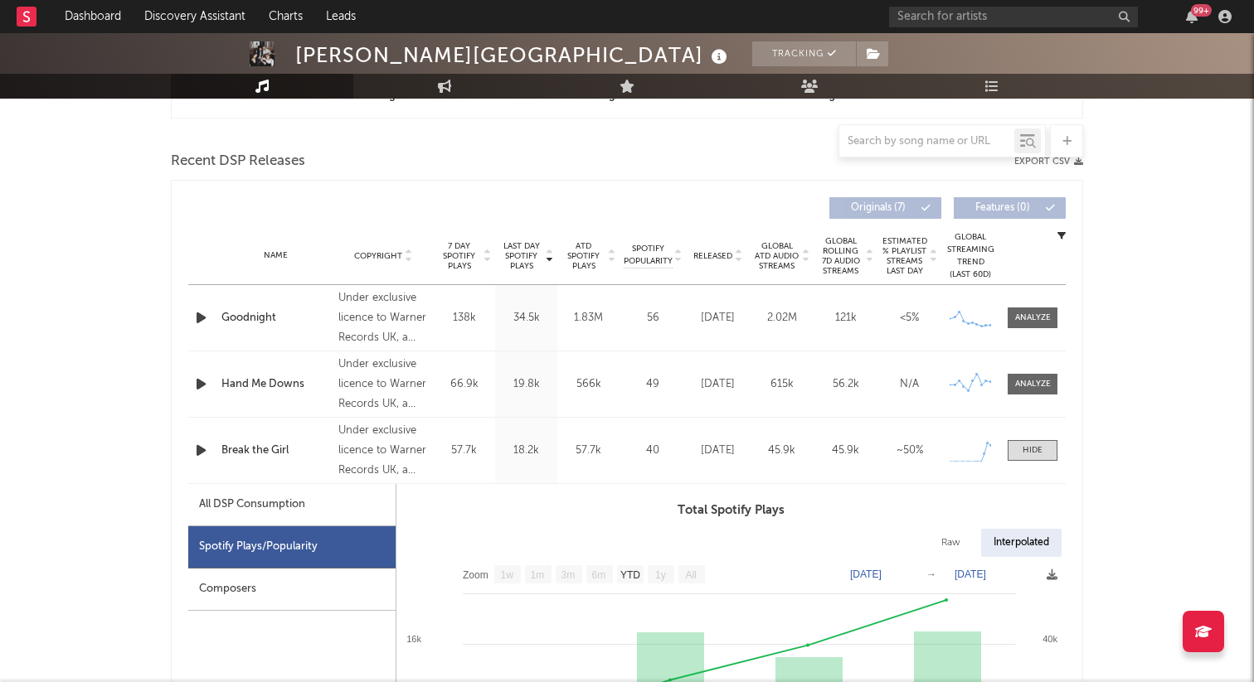
click at [197, 383] on icon "button" at bounding box center [200, 384] width 17 height 21
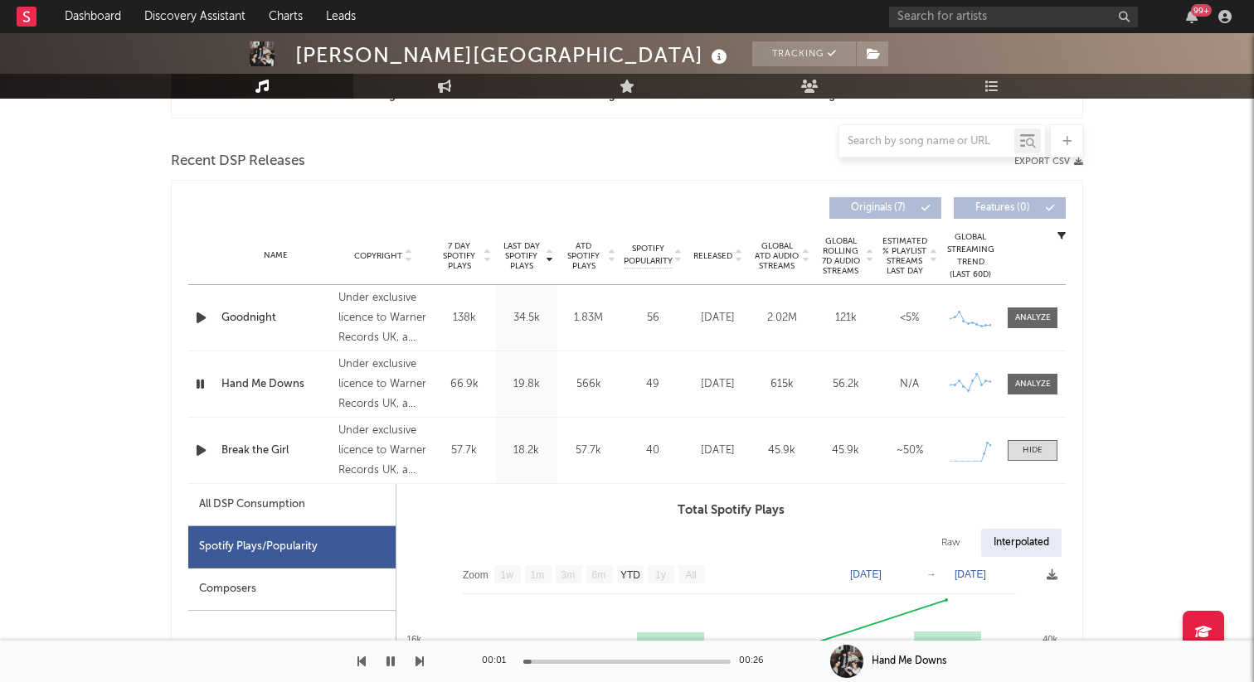
click at [397, 656] on button "button" at bounding box center [390, 661] width 17 height 41
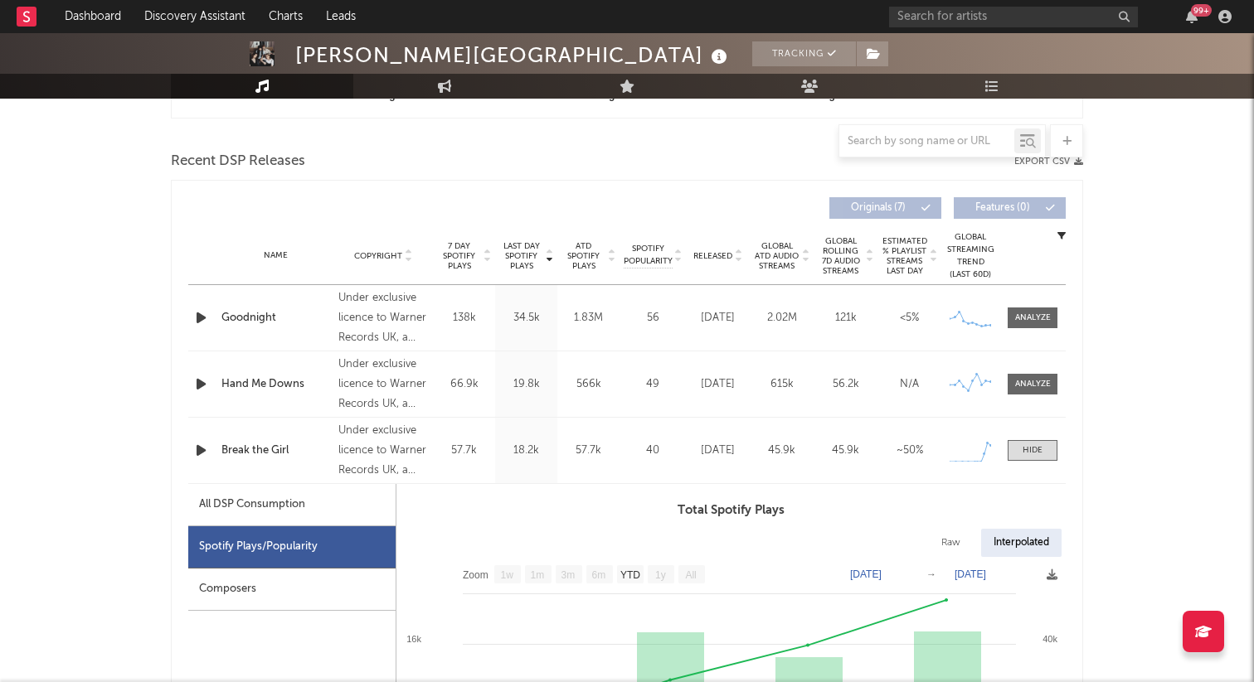
click at [311, 443] on div "Break the Girl" at bounding box center [275, 451] width 109 height 17
